Goal: Find specific page/section: Find specific page/section

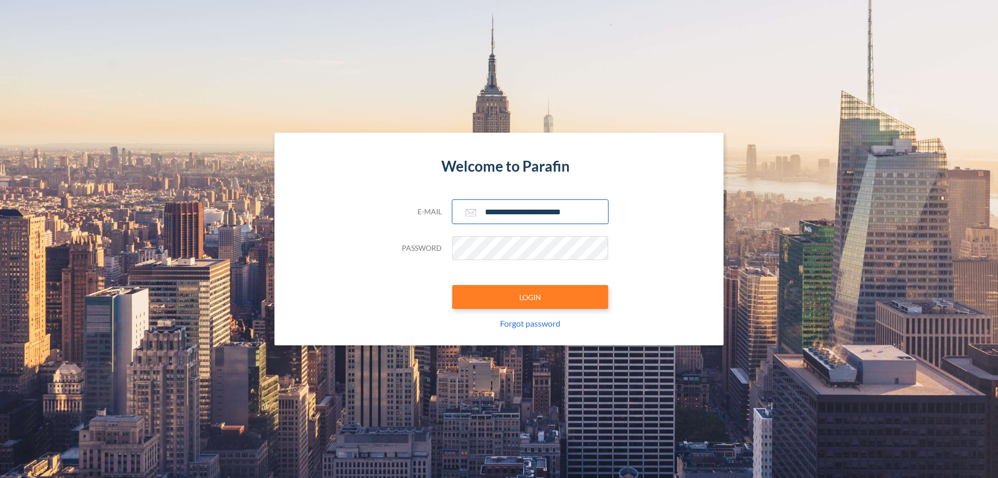
type input "**********"
click at [530, 297] on button "LOGIN" at bounding box center [530, 297] width 156 height 24
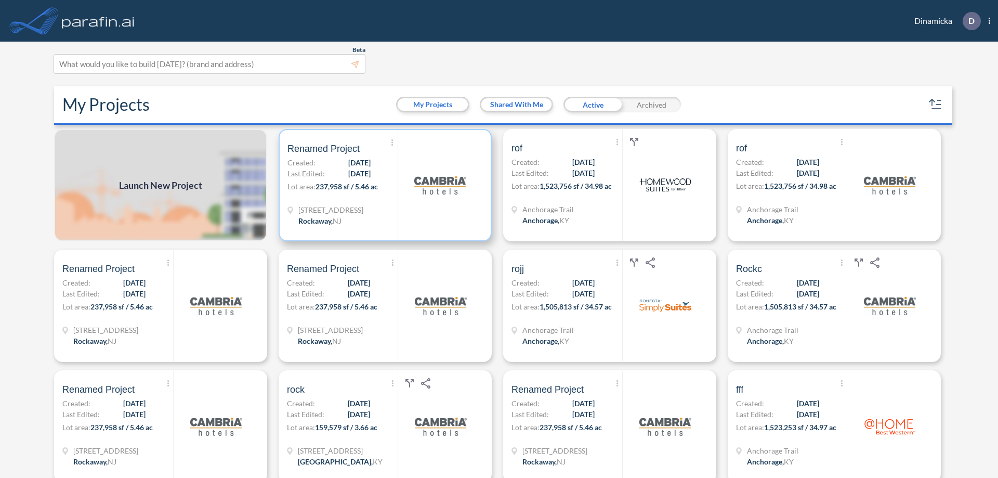
scroll to position [3, 0]
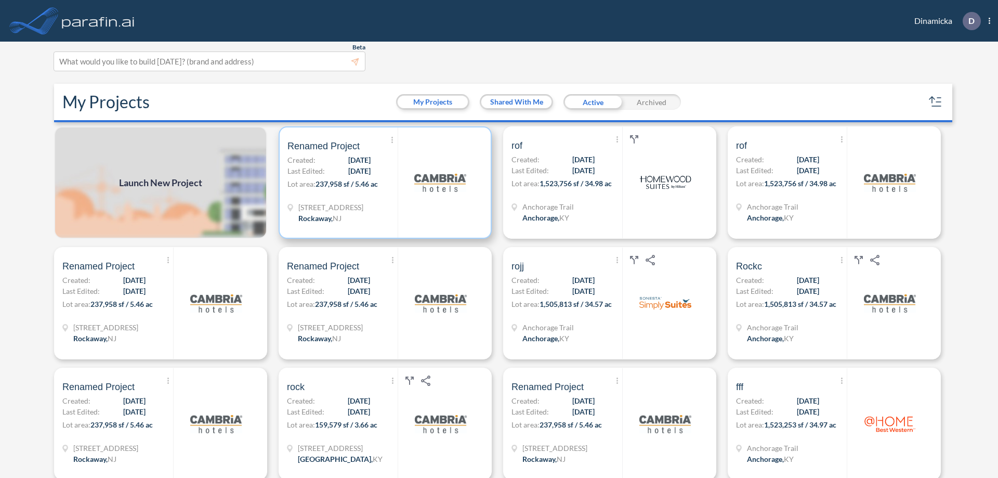
click at [383, 182] on p "Lot area: 237,958 sf / 5.46 ac" at bounding box center [342, 185] width 110 height 15
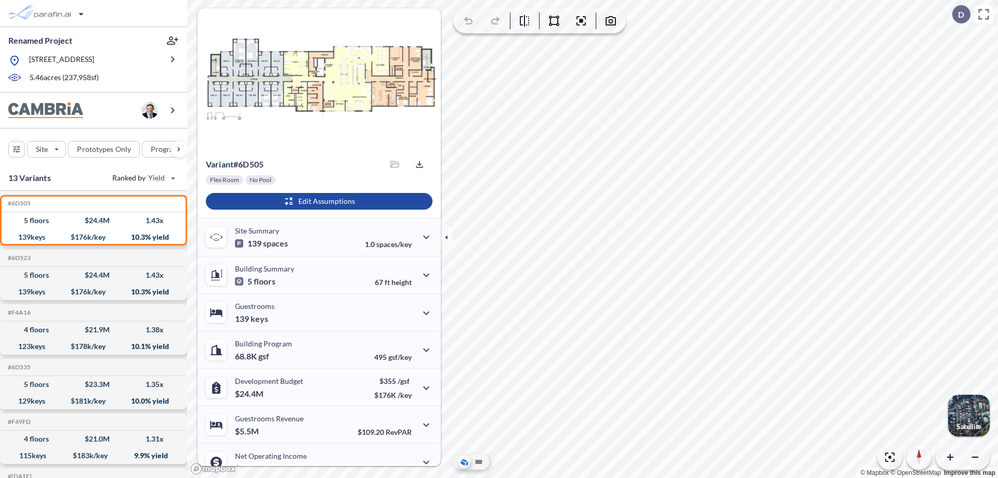
scroll to position [53, 0]
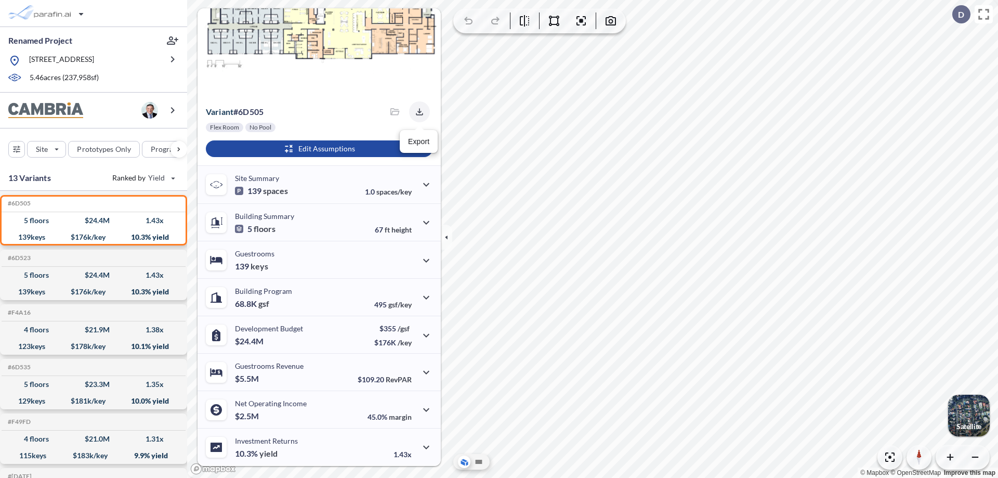
click at [416, 112] on icon "button" at bounding box center [419, 111] width 7 height 7
